Goal: Use online tool/utility

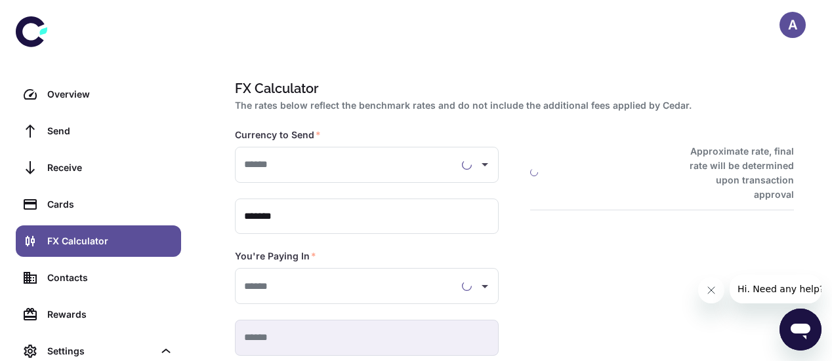
type input "**********"
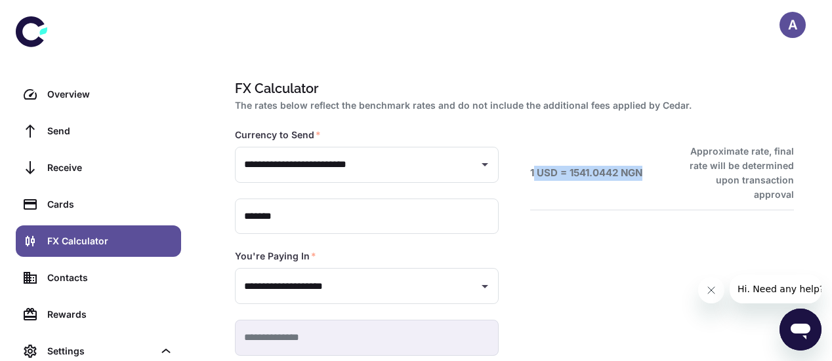
drag, startPoint x: 646, startPoint y: 166, endPoint x: 533, endPoint y: 158, distance: 113.8
click at [533, 158] on div "1 USD = 1541.0442 NGN Approximate rate, final rate will be determined upon tran…" at bounding box center [662, 173] width 264 height 58
click at [533, 166] on h6 "1 USD = 1541.0442 NGN" at bounding box center [586, 173] width 112 height 15
drag, startPoint x: 648, startPoint y: 163, endPoint x: 522, endPoint y: 157, distance: 126.1
click at [522, 157] on div "1 USD = 1541.0442 NGN Approximate rate, final rate will be determined upon tran…" at bounding box center [646, 226] width 295 height 259
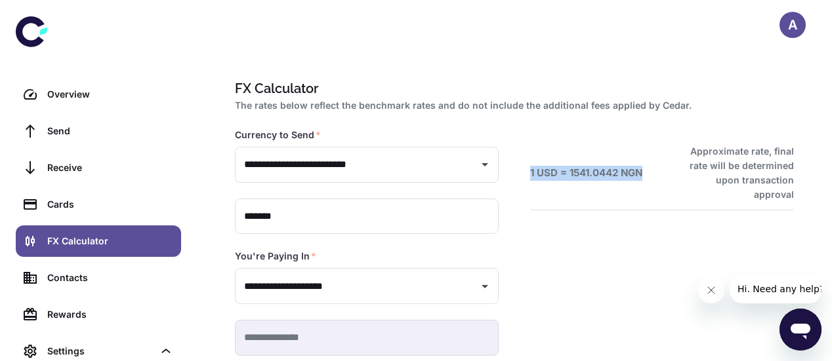
copy h6 "1 USD = 1541.0442 NGN"
